Goal: Task Accomplishment & Management: Manage account settings

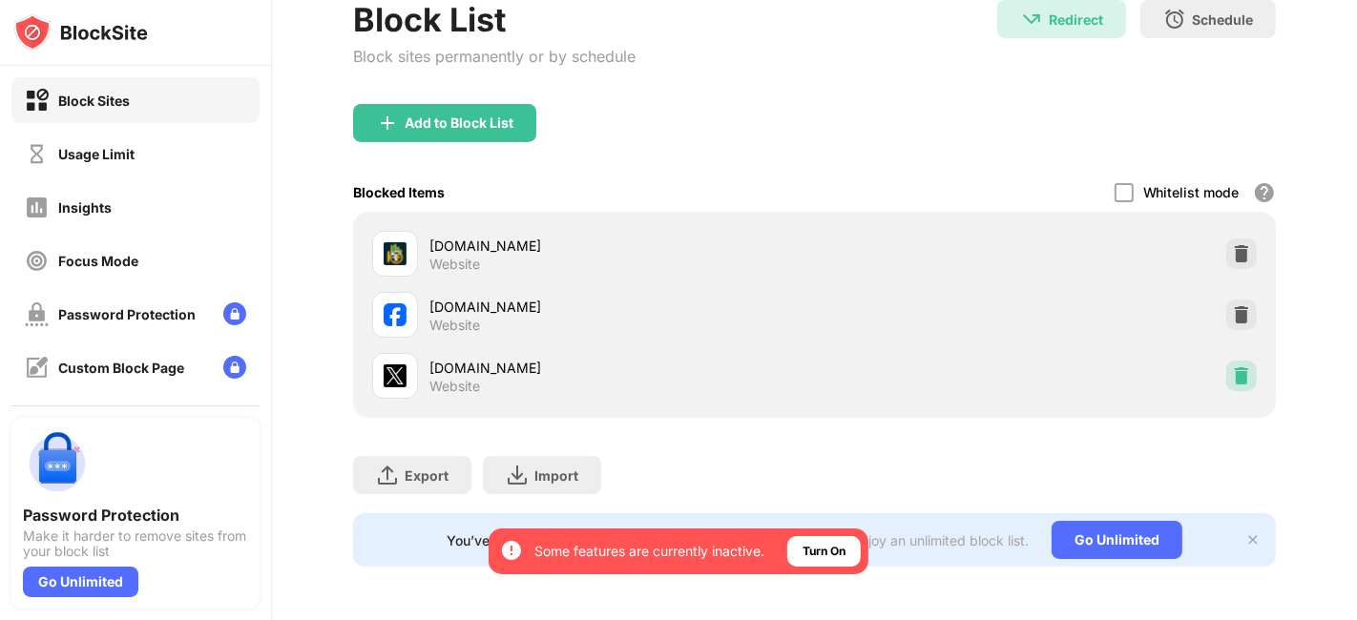
click at [1233, 374] on div at bounding box center [1241, 376] width 31 height 31
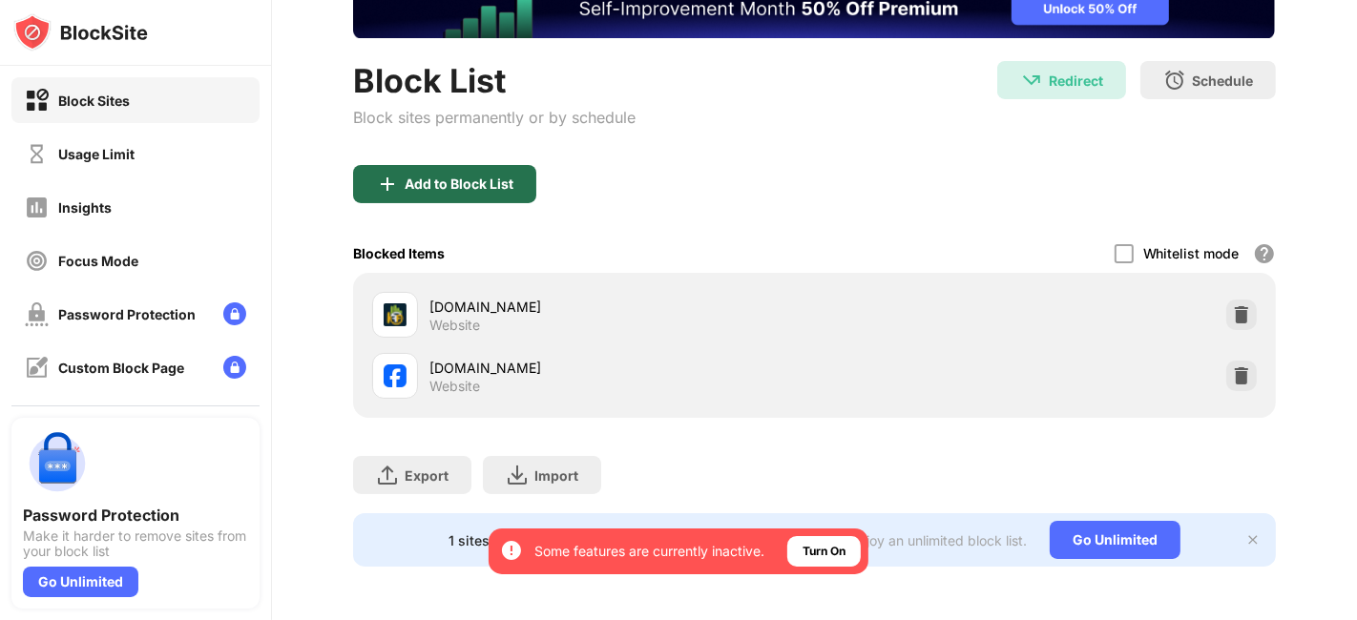
click at [470, 181] on div "Add to Block List" at bounding box center [444, 184] width 183 height 38
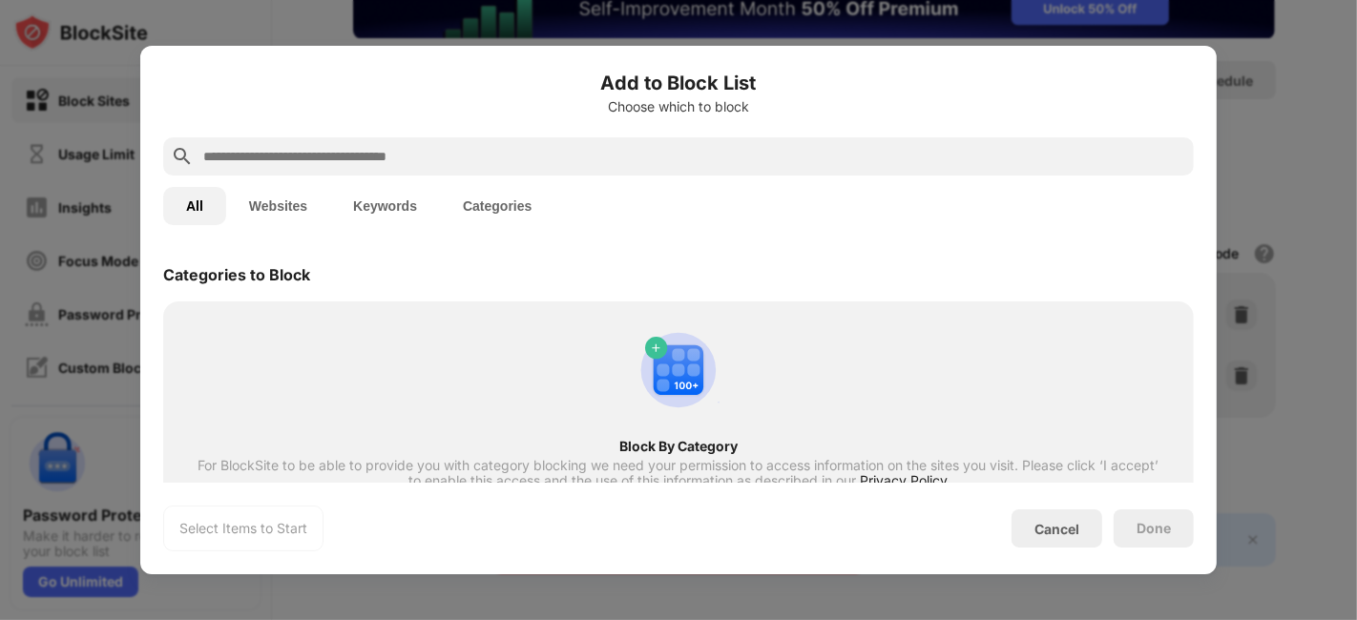
click at [272, 208] on button "Websites" at bounding box center [278, 206] width 104 height 38
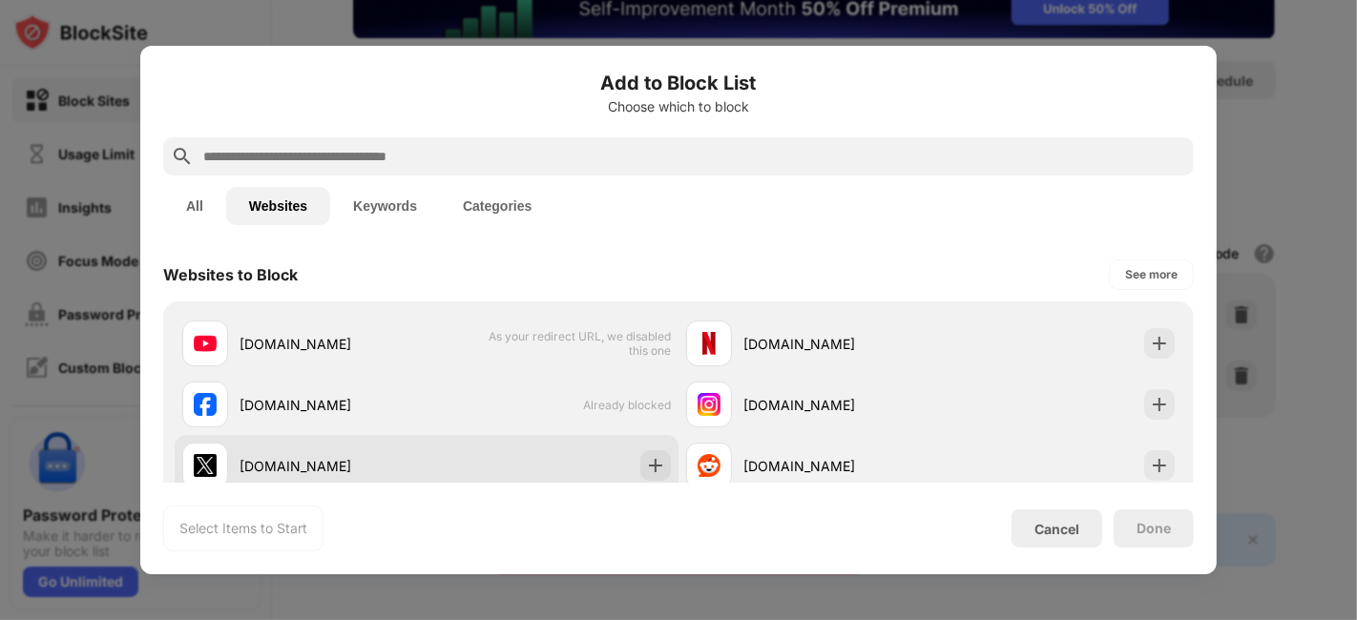
click at [381, 440] on div "[DOMAIN_NAME]" at bounding box center [427, 465] width 504 height 61
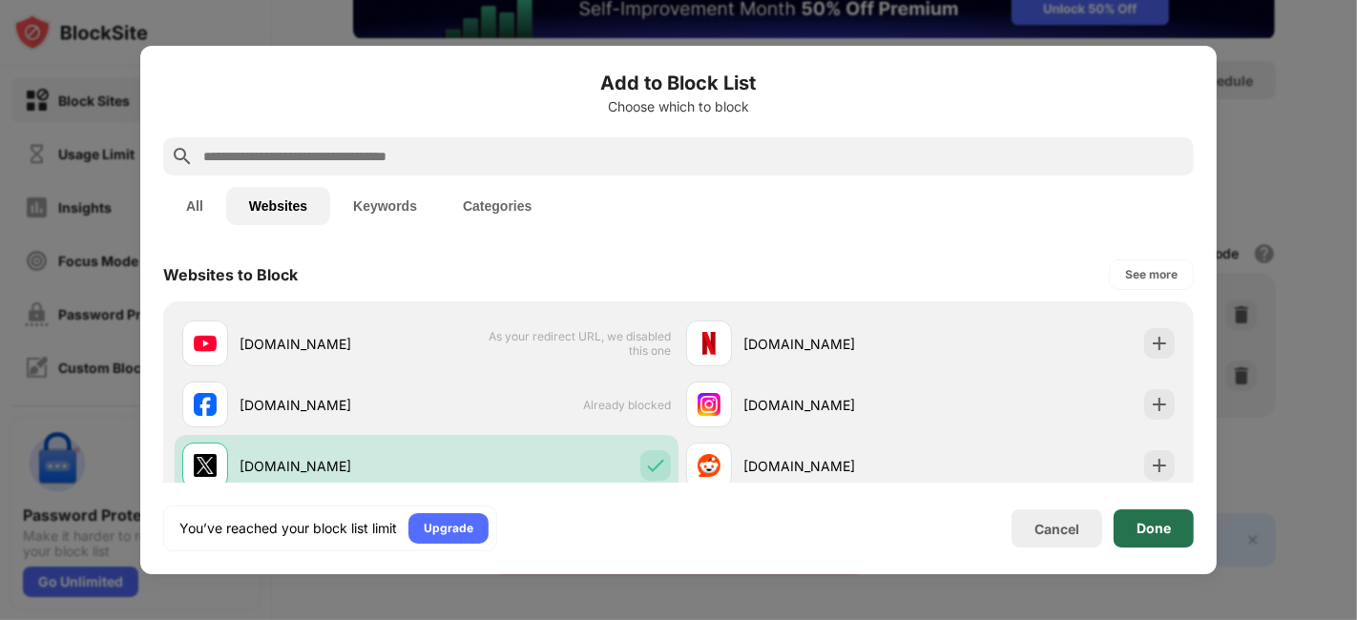
click at [1183, 526] on div "Done" at bounding box center [1154, 529] width 80 height 38
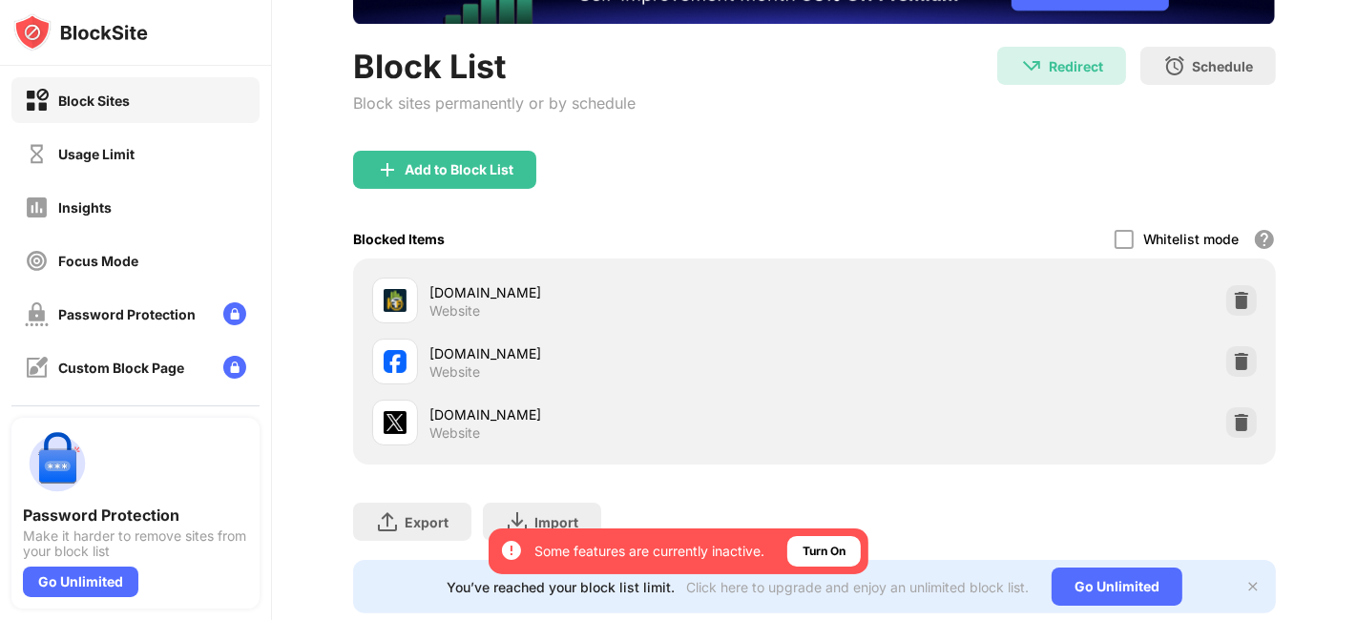
scroll to position [217, 0]
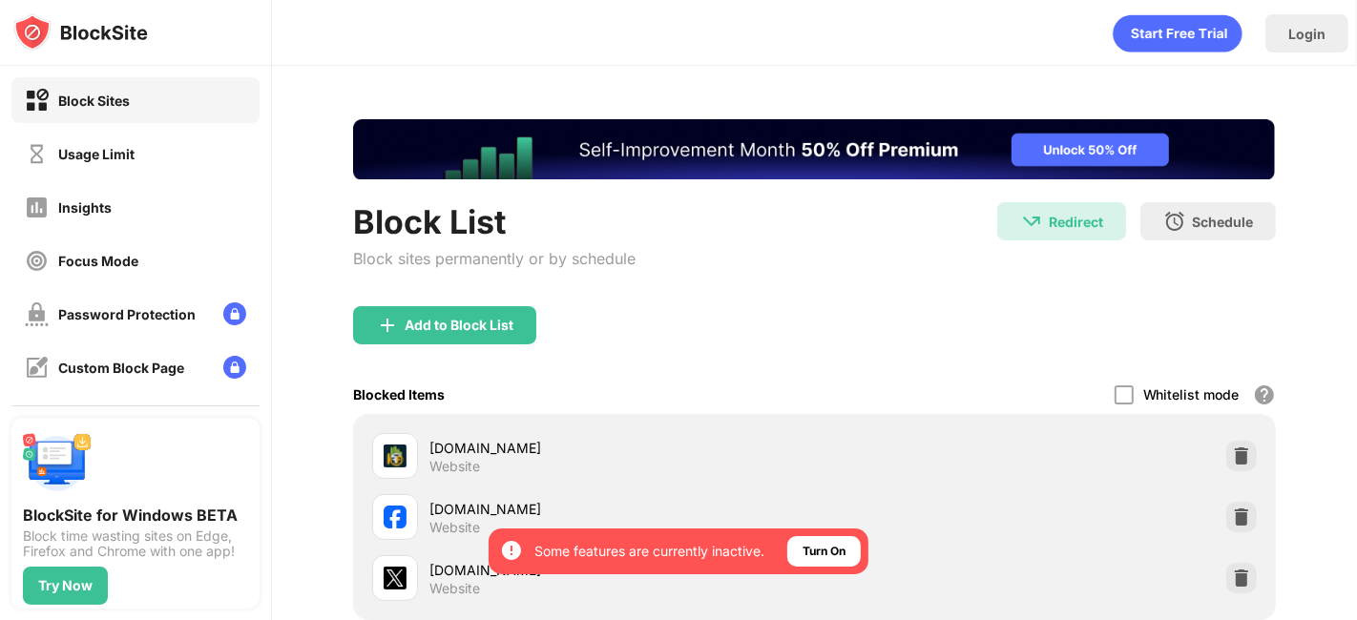
scroll to position [217, 0]
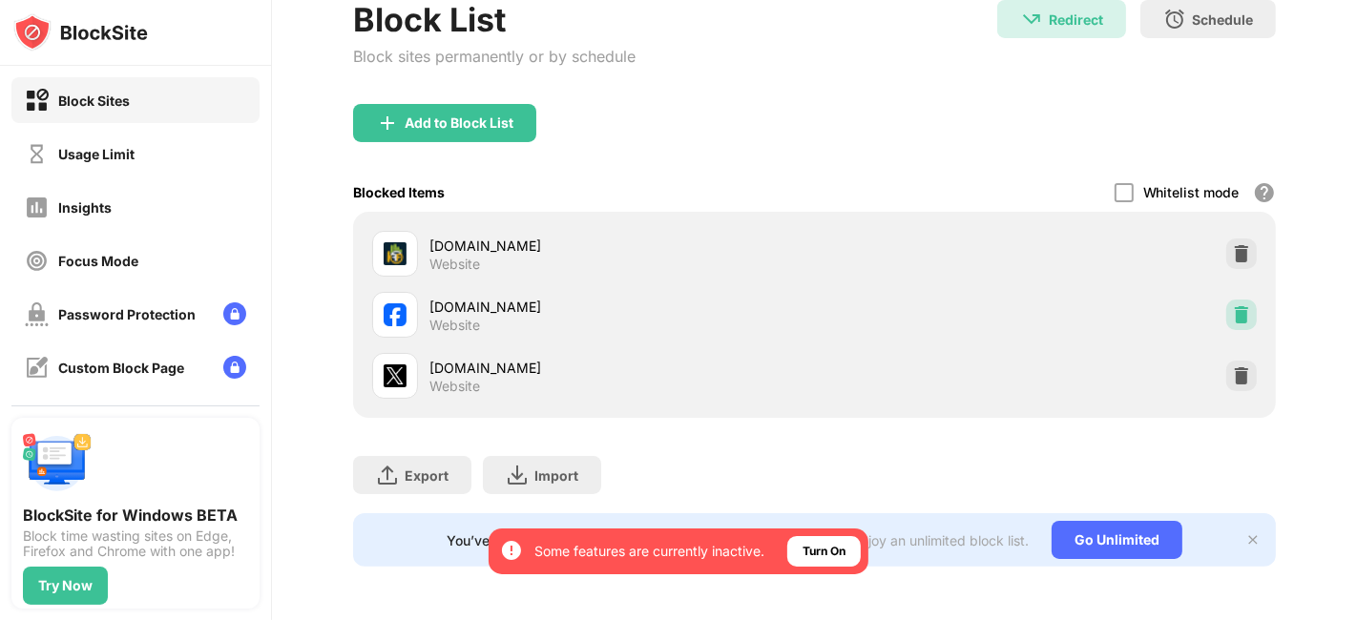
click at [1232, 305] on img at bounding box center [1241, 314] width 19 height 19
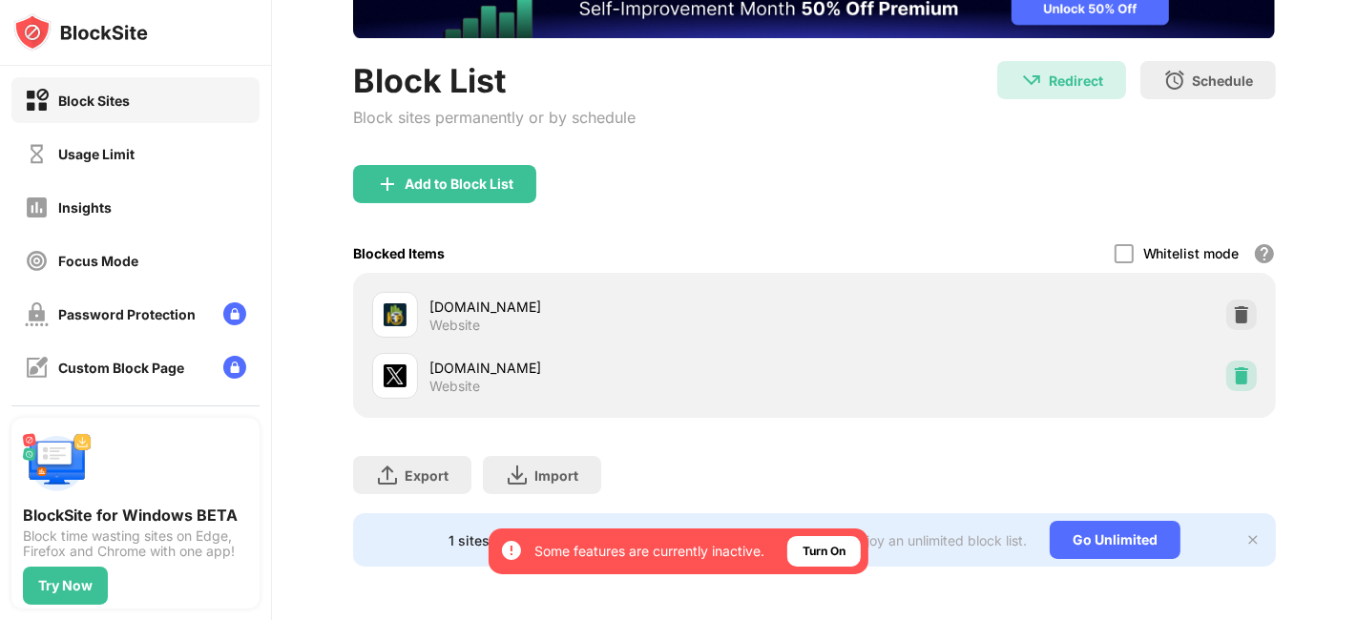
click at [1229, 361] on div at bounding box center [1241, 376] width 31 height 31
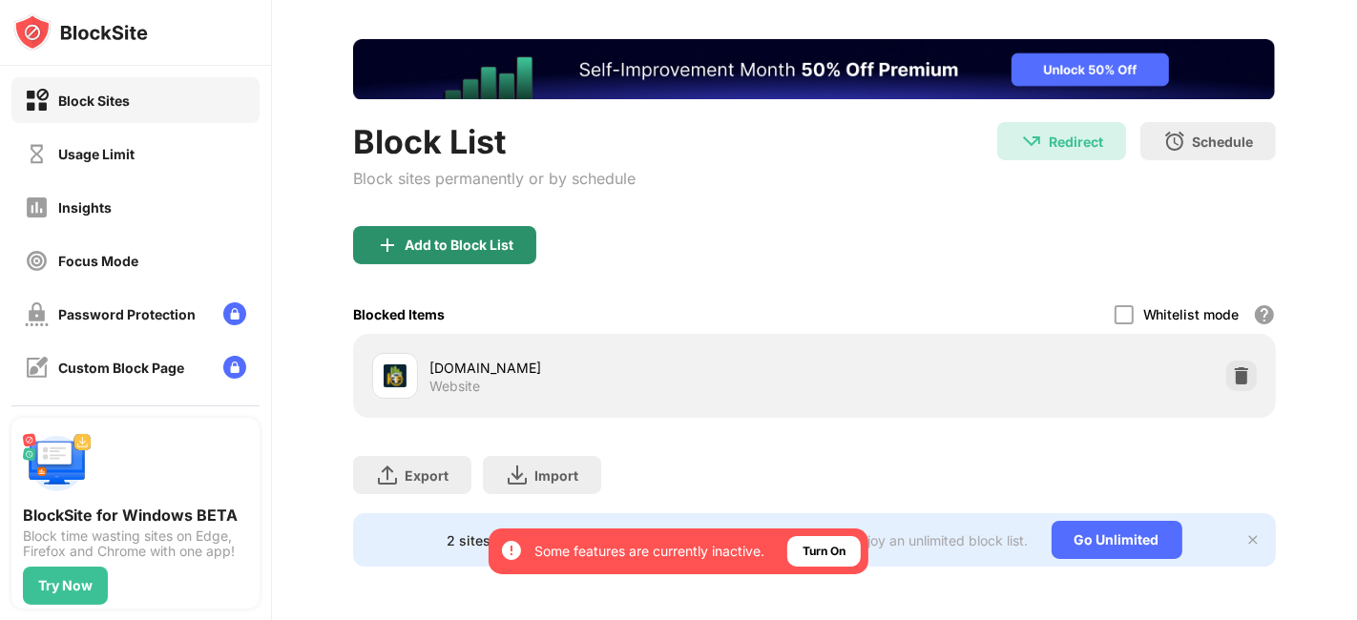
scroll to position [0, 0]
click at [527, 227] on div "Add to Block List" at bounding box center [444, 245] width 183 height 38
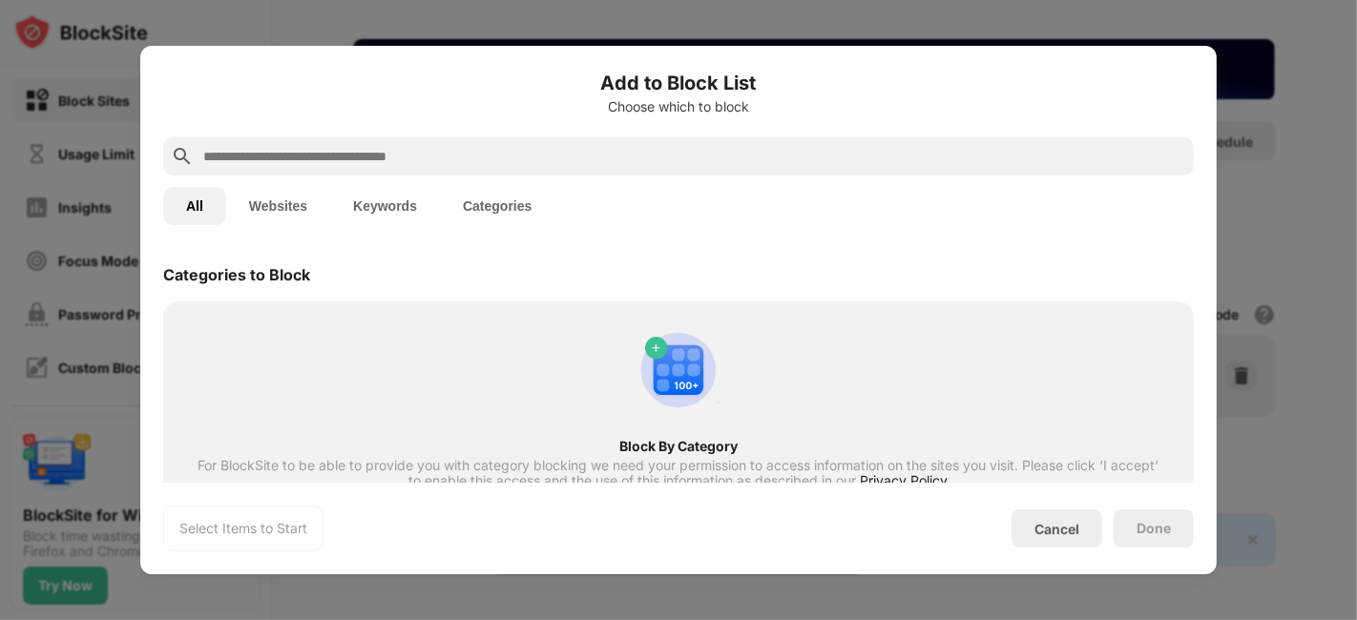
click at [266, 217] on button "Websites" at bounding box center [278, 206] width 104 height 38
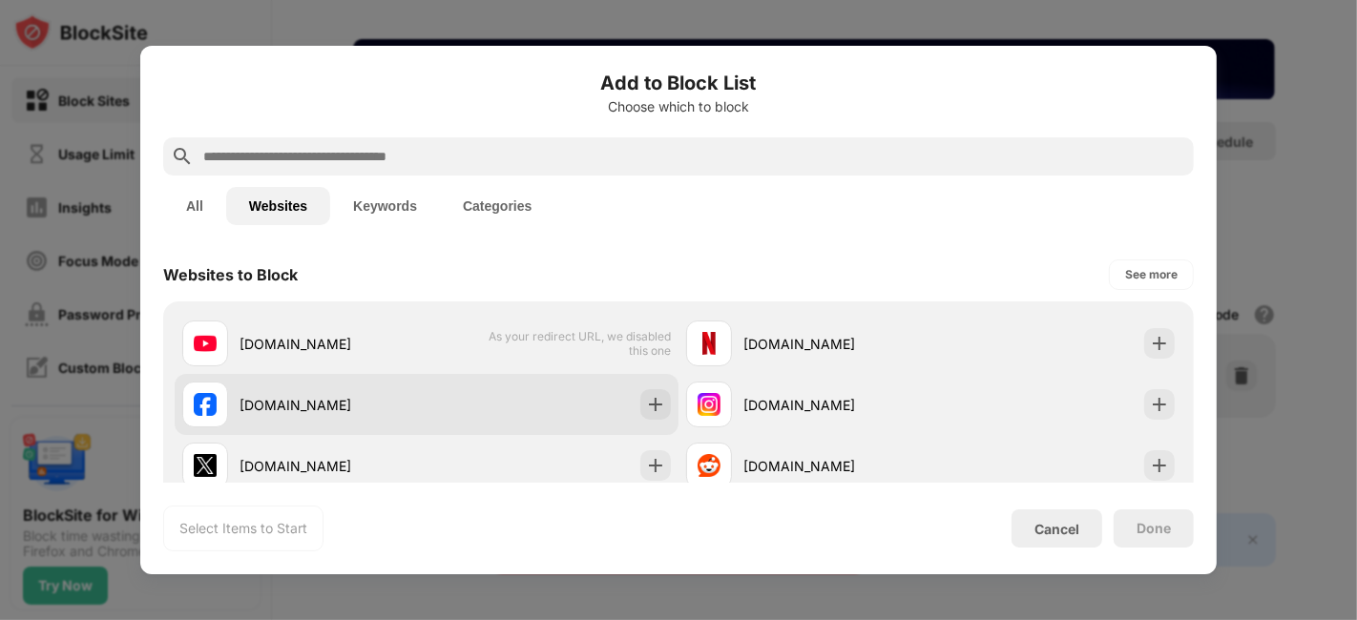
click at [366, 412] on div "[DOMAIN_NAME]" at bounding box center [333, 405] width 187 height 20
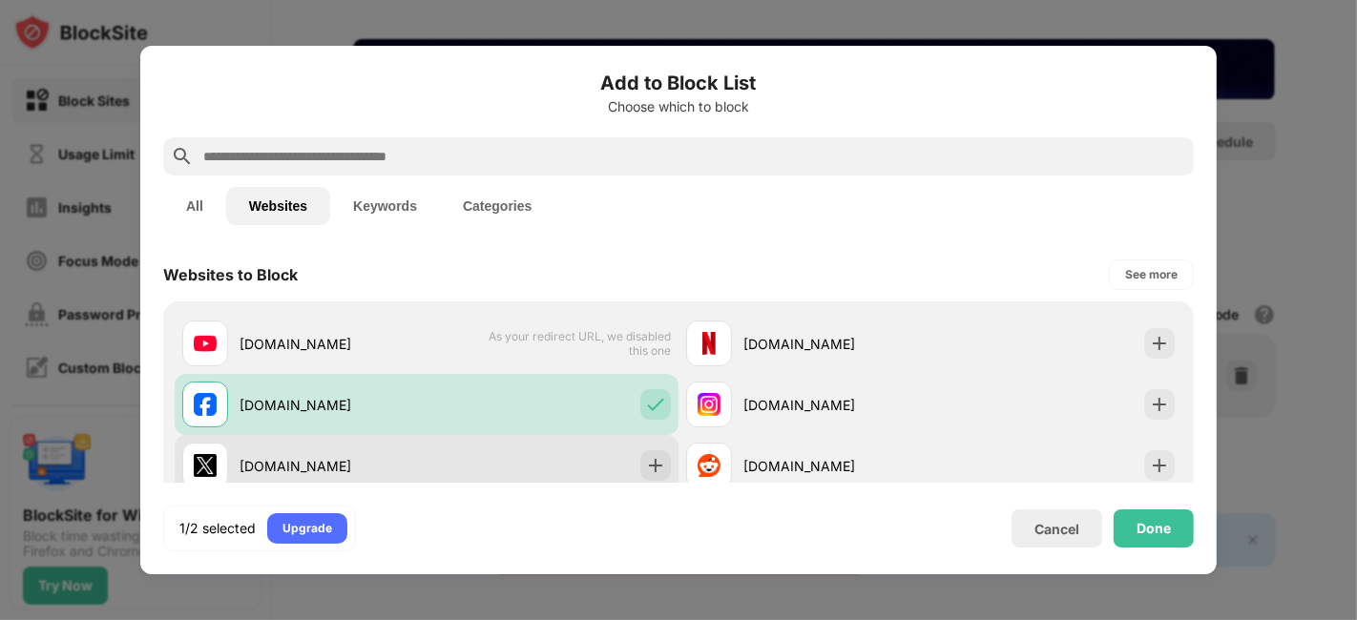
click at [417, 467] on div "[DOMAIN_NAME]" at bounding box center [333, 466] width 187 height 20
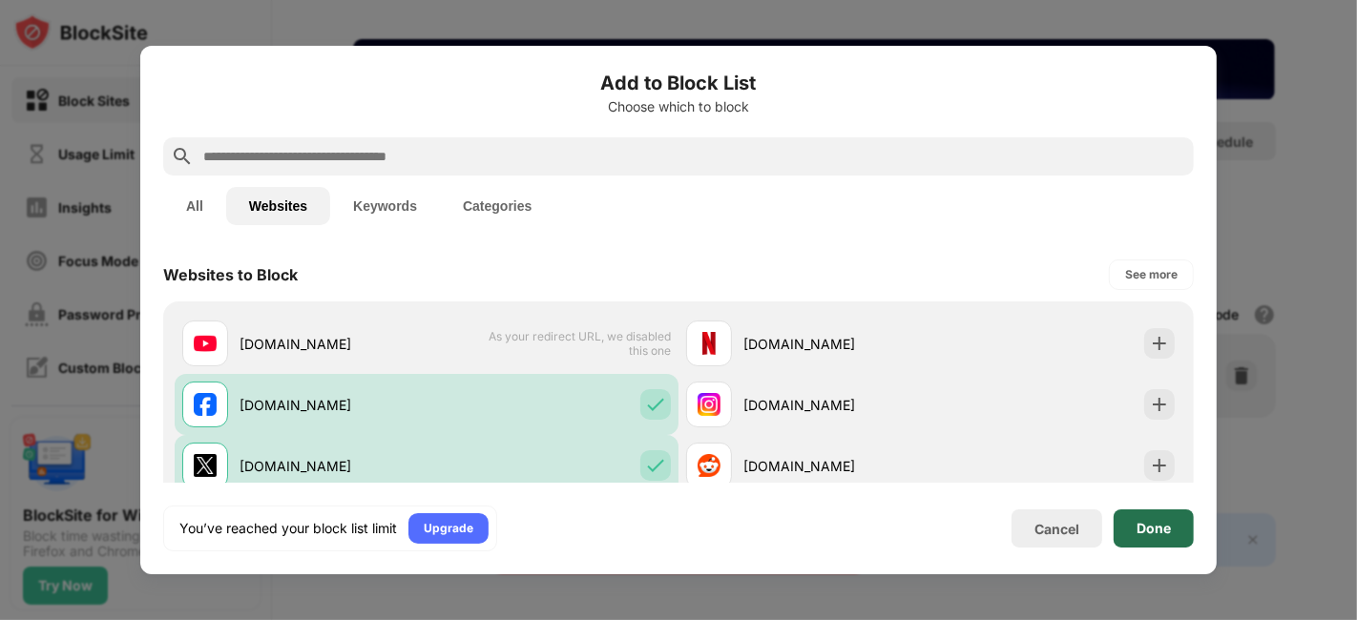
click at [1158, 533] on div "Done" at bounding box center [1154, 528] width 34 height 15
